Goal: Task Accomplishment & Management: Complete application form

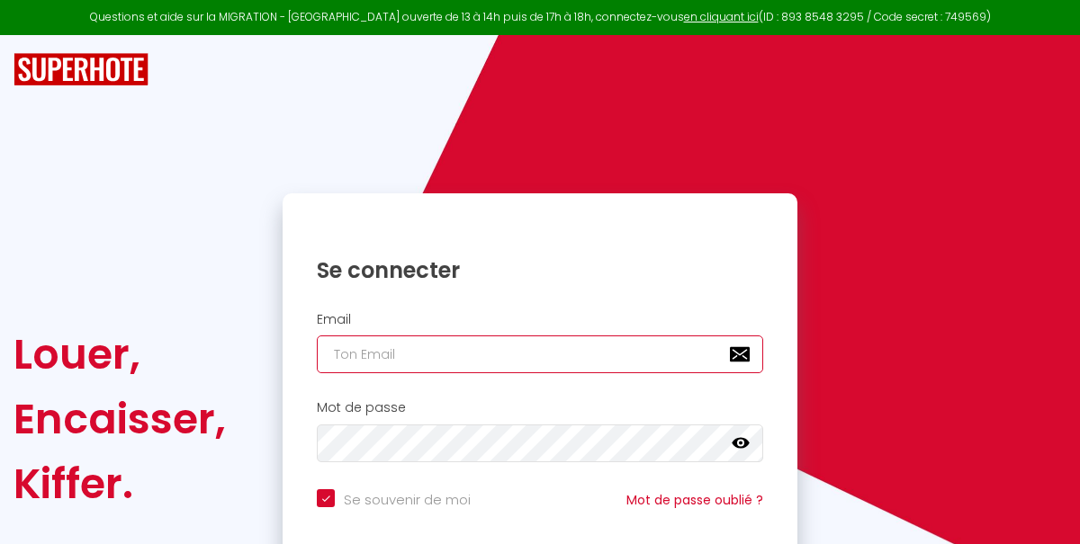
click at [393, 352] on input "email" at bounding box center [540, 355] width 446 height 38
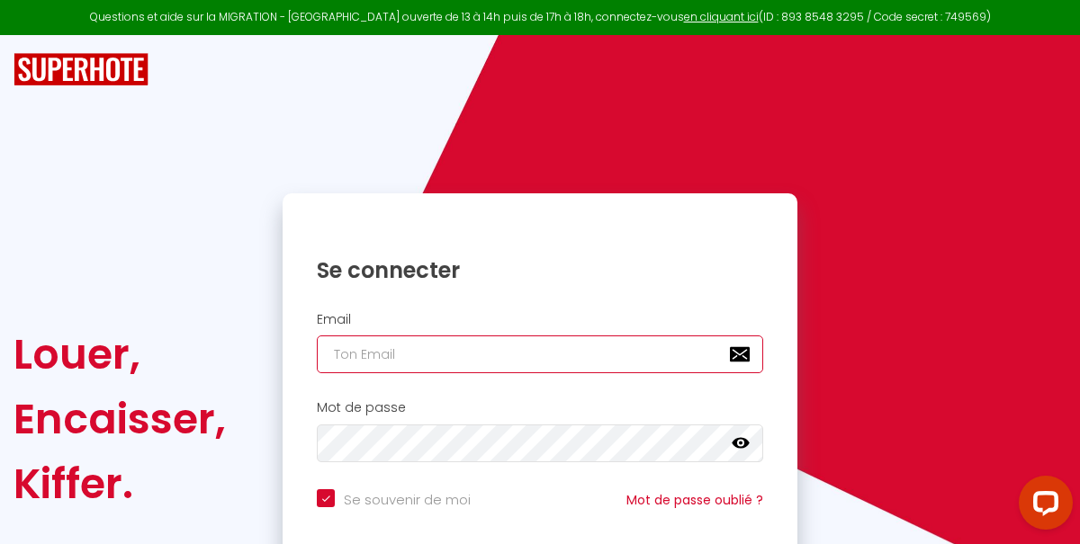
click at [393, 352] on input "email" at bounding box center [540, 355] width 446 height 38
